Goal: Navigation & Orientation: Find specific page/section

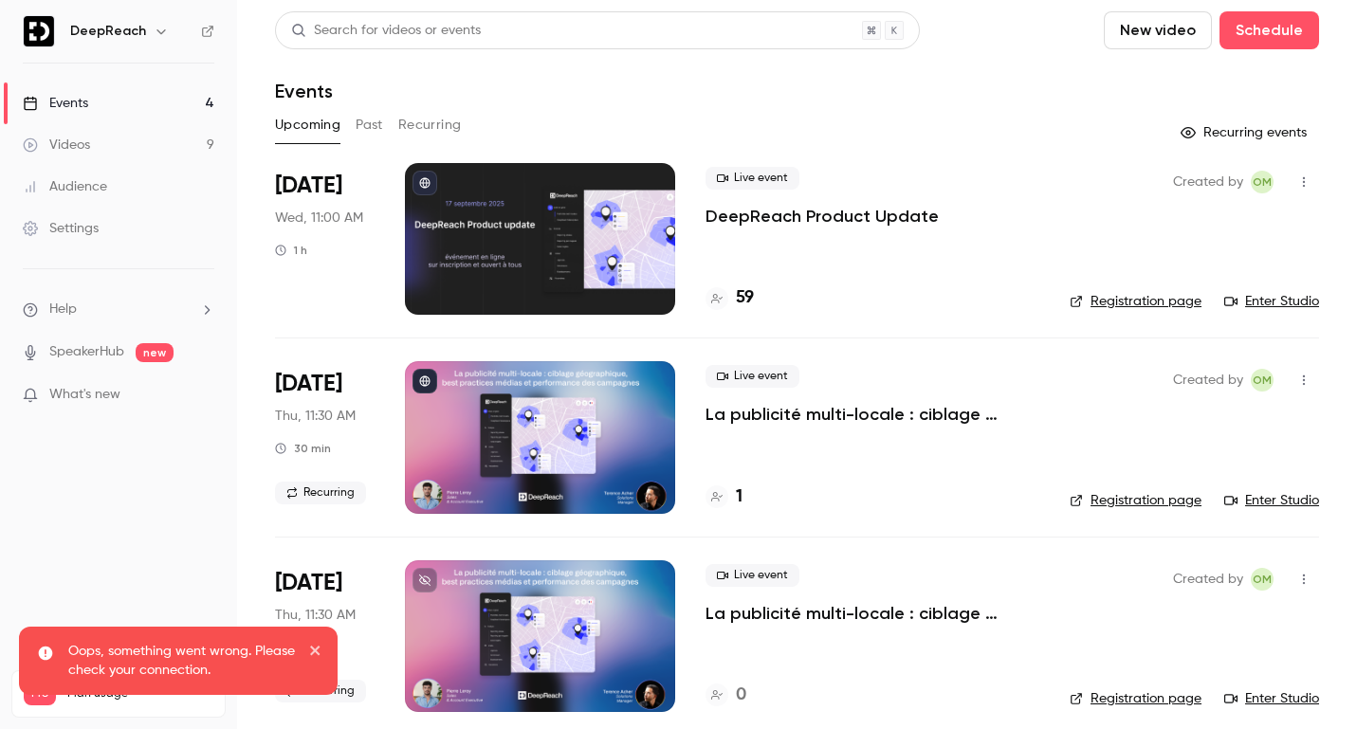
click at [840, 220] on p "DeepReach Product Update" at bounding box center [821, 216] width 233 height 23
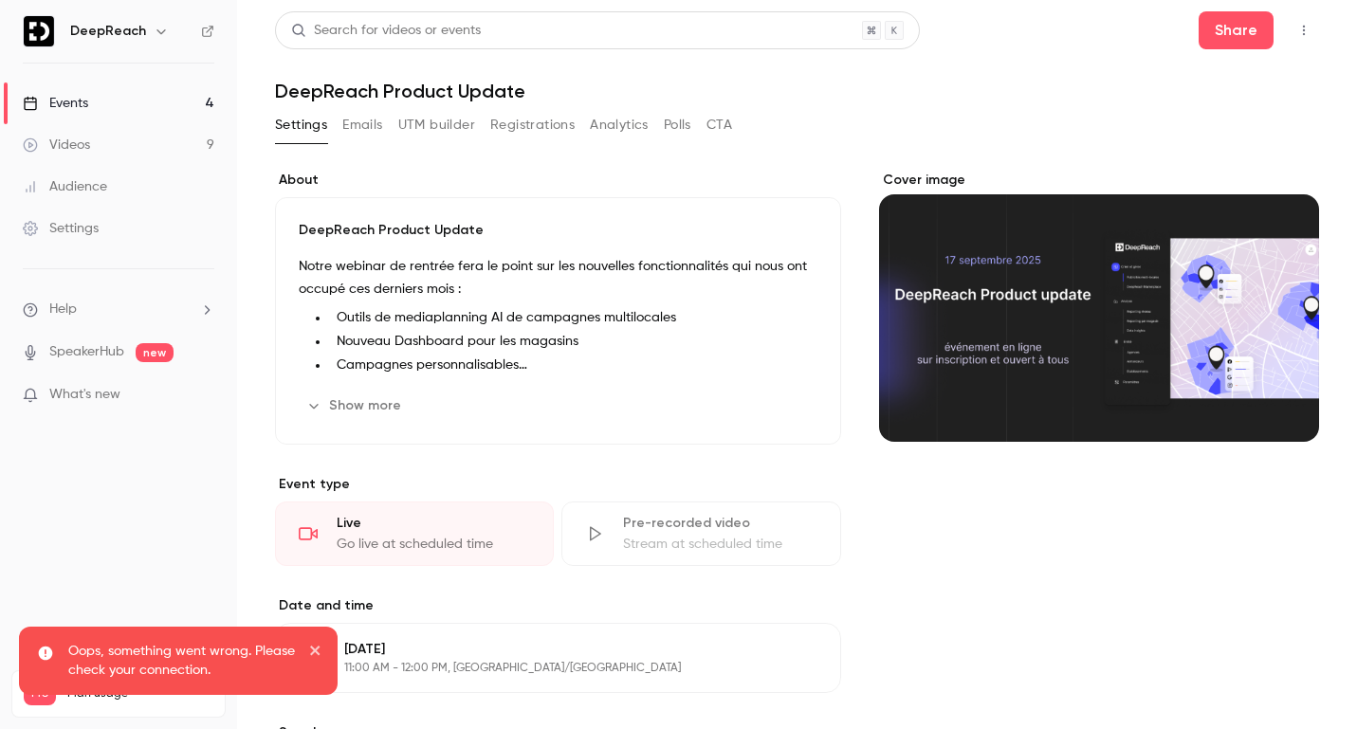
click at [1302, 28] on icon "button" at bounding box center [1303, 30] width 15 height 13
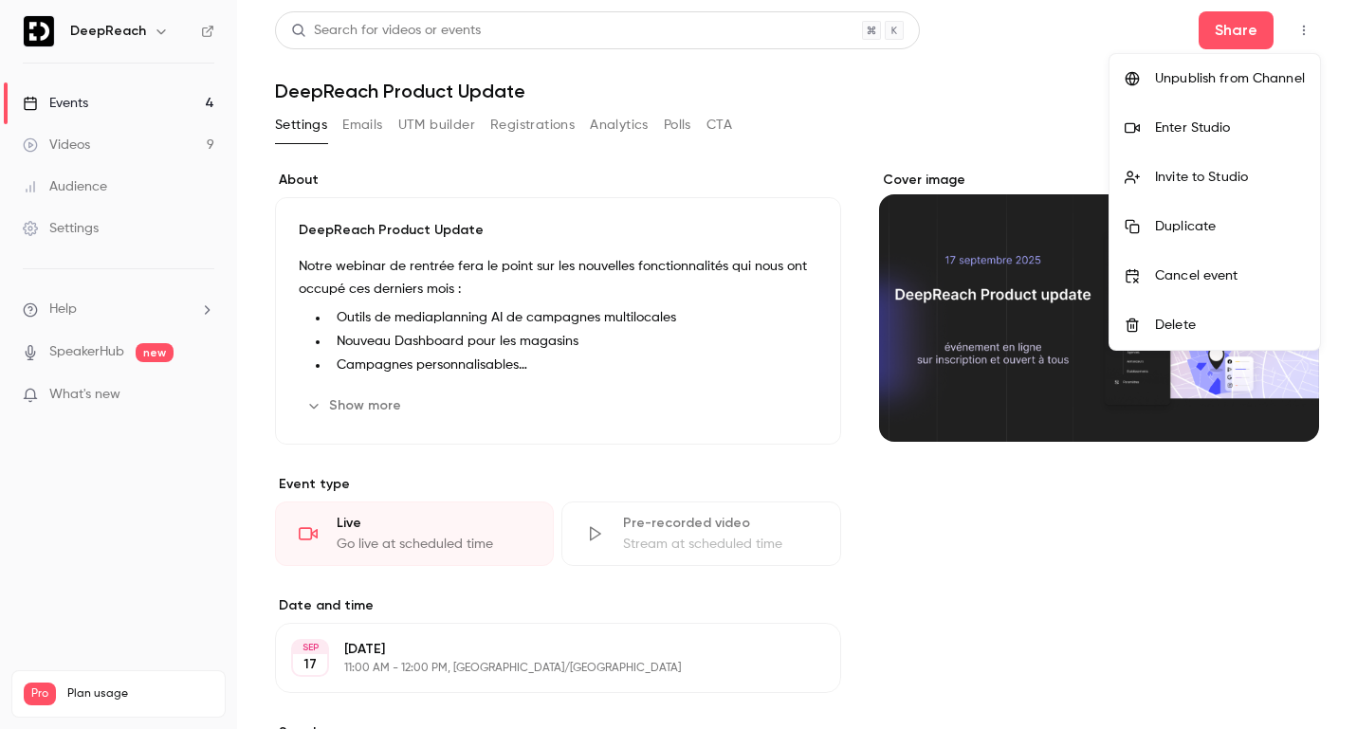
click at [1233, 133] on div "Enter Studio" at bounding box center [1230, 128] width 150 height 19
